Goal: Information Seeking & Learning: Learn about a topic

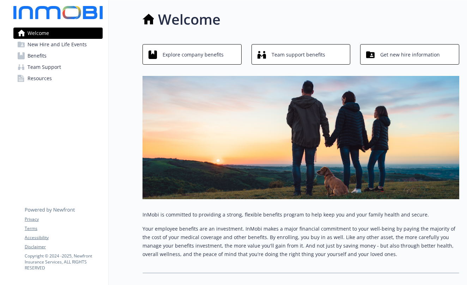
click at [179, 55] on span "Explore company benefits" at bounding box center [193, 54] width 61 height 13
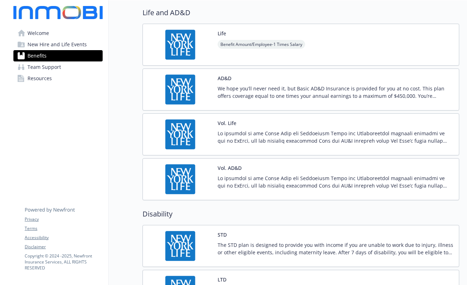
scroll to position [441, 0]
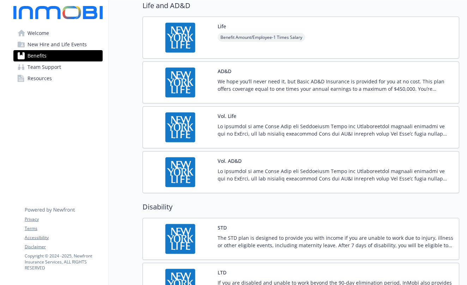
click at [176, 175] on img at bounding box center [181, 172] width 64 height 30
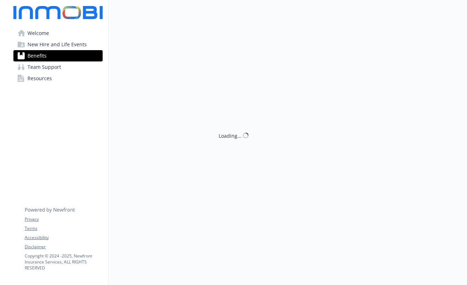
click at [176, 175] on div "Loading..." at bounding box center [284, 142] width 351 height 285
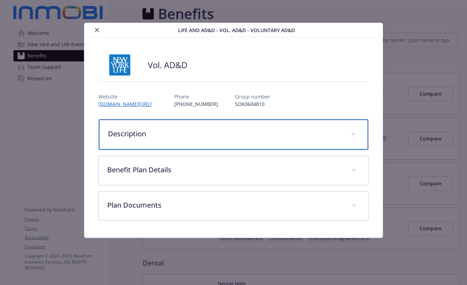
click at [226, 139] on div "Description" at bounding box center [233, 134] width 269 height 30
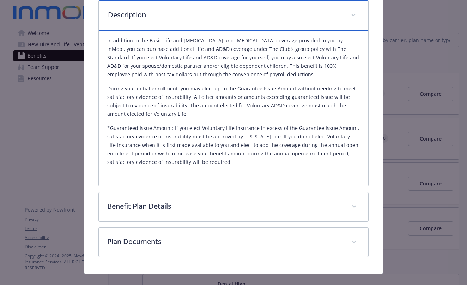
scroll to position [131, 0]
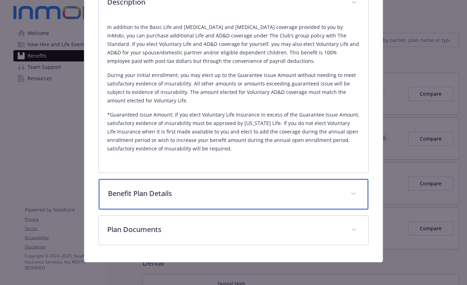
click at [349, 192] on span "details for plan Life and AD&D - Vol. AD&D - Voluntary AD&D" at bounding box center [353, 193] width 11 height 11
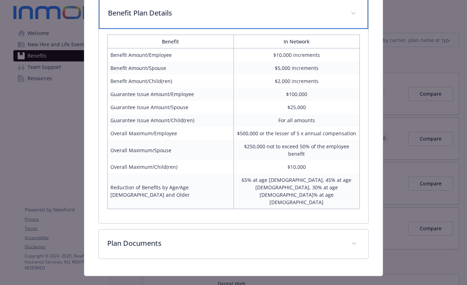
scroll to position [310, 0]
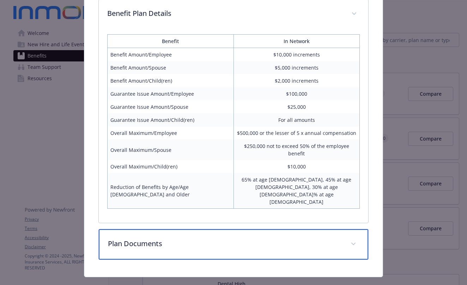
click at [348, 238] on span "details for plan Life and AD&D - Vol. AD&D - Voluntary AD&D" at bounding box center [353, 243] width 11 height 11
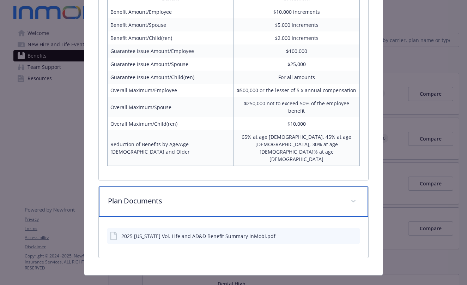
scroll to position [351, 0]
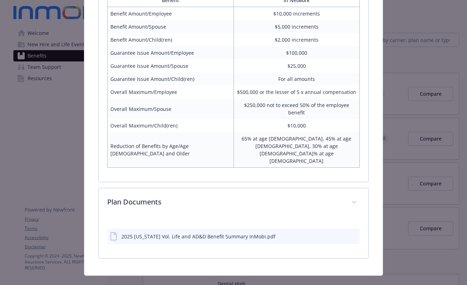
click at [182, 233] on div "2025 [US_STATE] Vol. Life and AD&D Benefit Summary InMobi.pdf" at bounding box center [198, 236] width 154 height 7
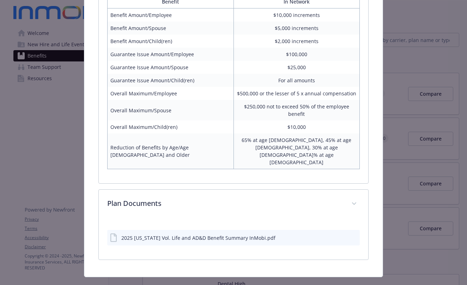
click at [168, 234] on div "2025 [US_STATE] Vol. Life and AD&D Benefit Summary InMobi.pdf" at bounding box center [198, 237] width 154 height 7
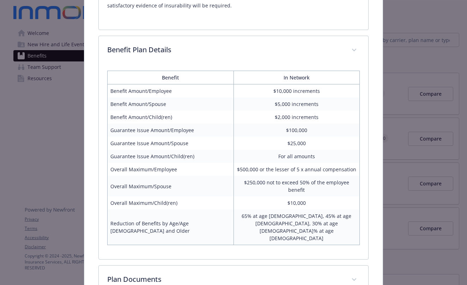
scroll to position [296, 0]
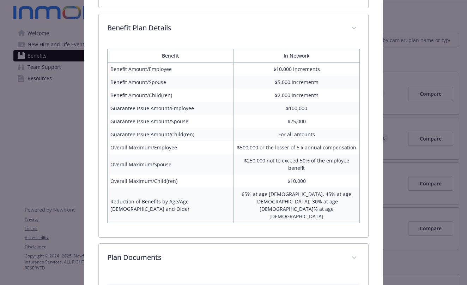
click at [155, 128] on td "Guarantee Issue Amount/Child(ren)" at bounding box center [171, 134] width 126 height 13
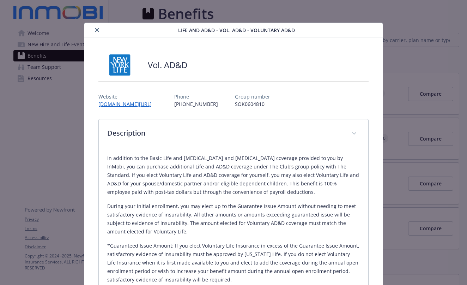
scroll to position [0, 0]
click at [96, 28] on icon "close" at bounding box center [97, 30] width 4 height 4
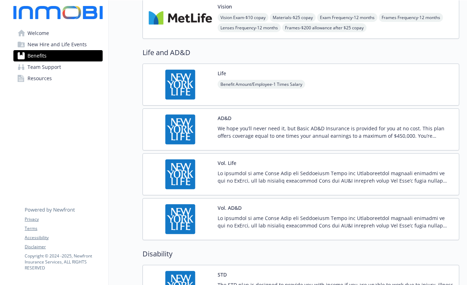
scroll to position [405, 0]
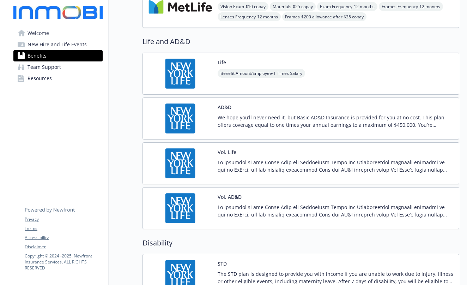
click at [241, 156] on div "Vol. Life" at bounding box center [336, 163] width 236 height 30
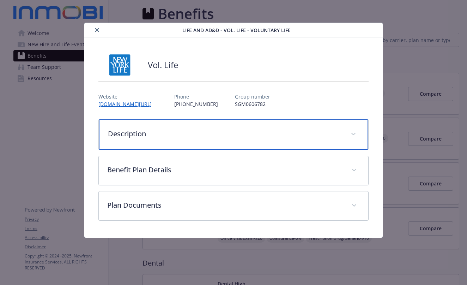
click at [203, 137] on p "Description" at bounding box center [225, 133] width 234 height 11
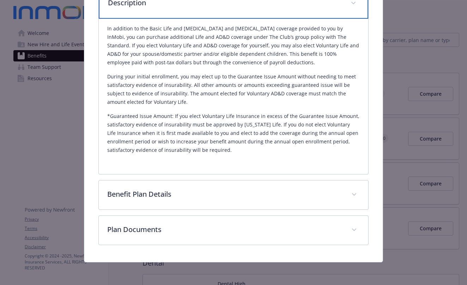
scroll to position [131, 0]
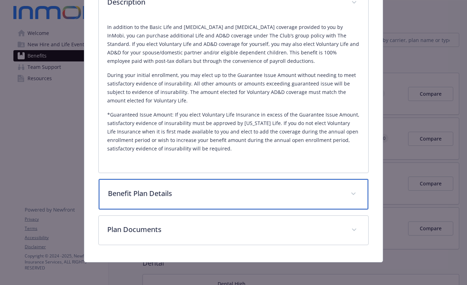
click at [349, 193] on span "details for plan Life and AD&D - Vol. Life - Voluntary Life" at bounding box center [353, 193] width 11 height 11
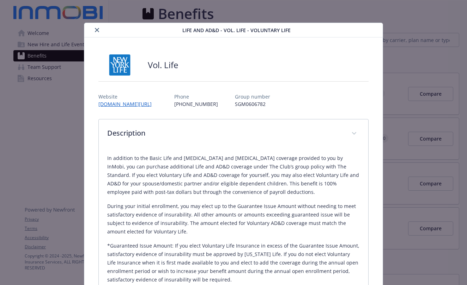
scroll to position [0, 0]
click at [95, 31] on icon "close" at bounding box center [97, 30] width 4 height 4
